Goal: Navigation & Orientation: Find specific page/section

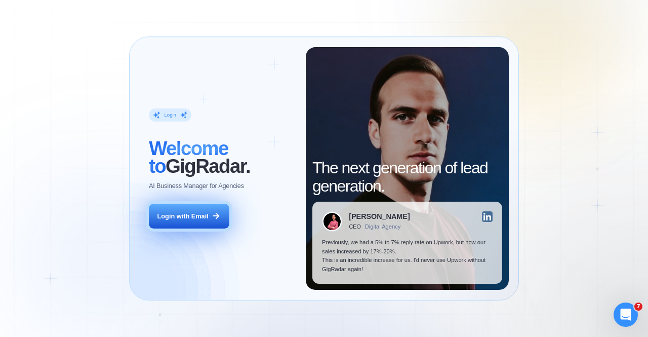
click at [211, 222] on button "Login with Email" at bounding box center [189, 215] width 80 height 25
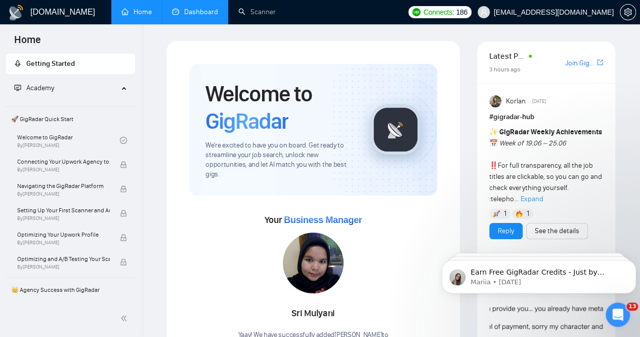
click at [191, 16] on link "Dashboard" at bounding box center [195, 12] width 46 height 9
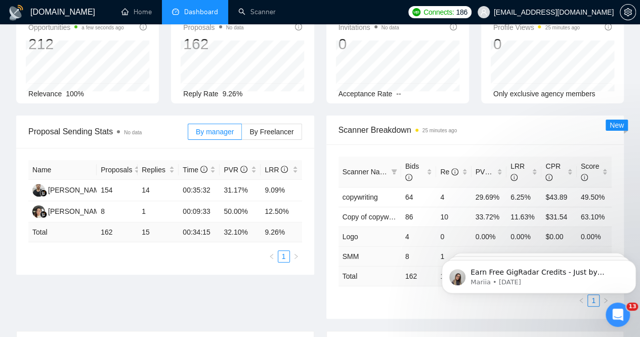
scroll to position [101, 0]
